Goal: Task Accomplishment & Management: Complete application form

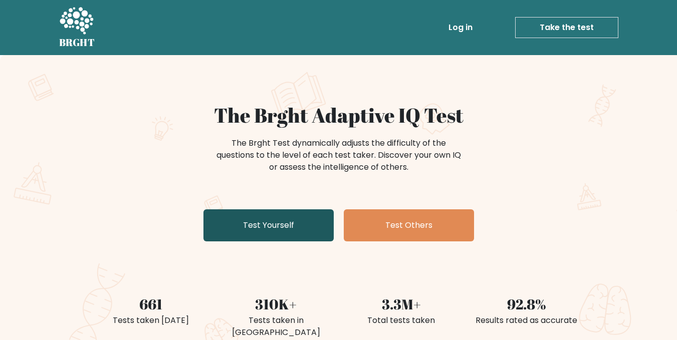
click at [221, 228] on link "Test Yourself" at bounding box center [268, 225] width 130 height 32
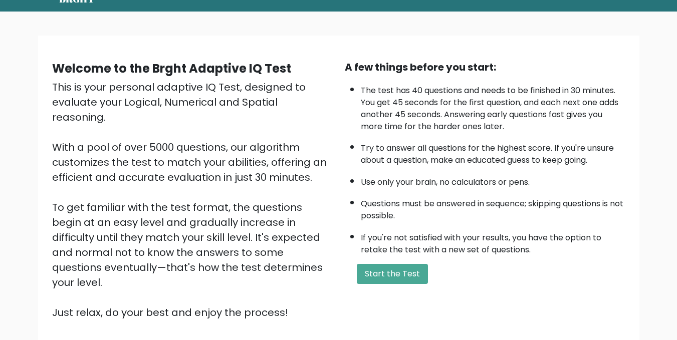
scroll to position [119, 0]
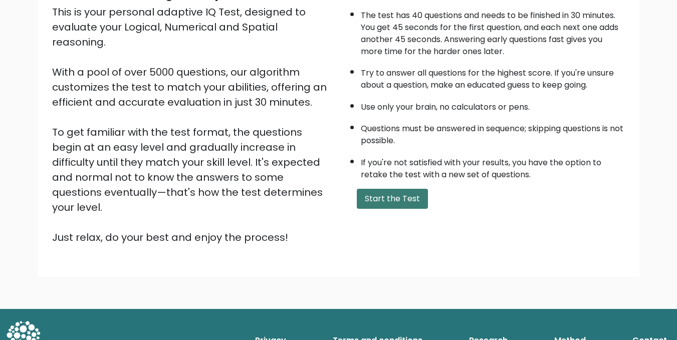
click at [393, 198] on button "Start the Test" at bounding box center [392, 199] width 71 height 20
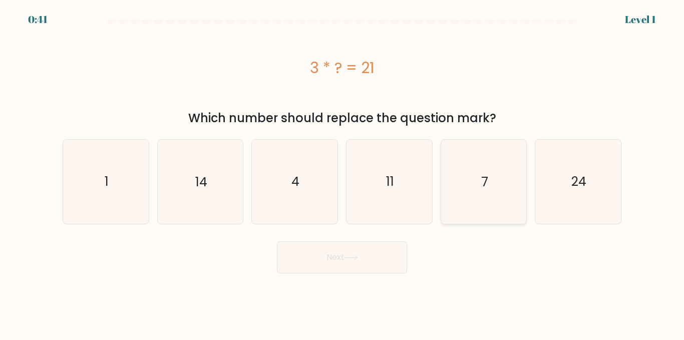
click at [451, 195] on icon "7" at bounding box center [484, 182] width 84 height 84
click at [343, 173] on input "e. 7" at bounding box center [342, 171] width 1 height 3
radio input "true"
click at [351, 267] on button "Next" at bounding box center [342, 257] width 130 height 32
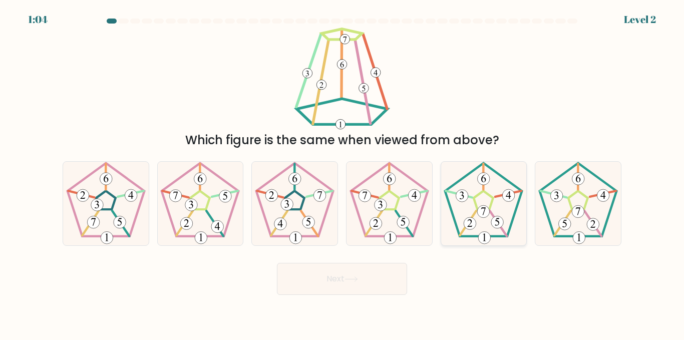
click at [489, 207] on 171 at bounding box center [484, 200] width 20 height 19
click at [343, 173] on input "e." at bounding box center [342, 171] width 1 height 3
radio input "true"
click at [366, 274] on button "Next" at bounding box center [342, 279] width 130 height 32
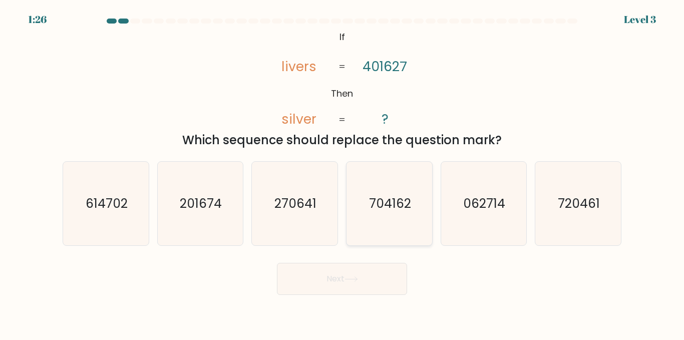
click at [374, 204] on text "704162" at bounding box center [390, 204] width 42 height 18
click at [343, 173] on input "d. 704162" at bounding box center [342, 171] width 1 height 3
radio input "true"
click at [332, 275] on button "Next" at bounding box center [342, 279] width 130 height 32
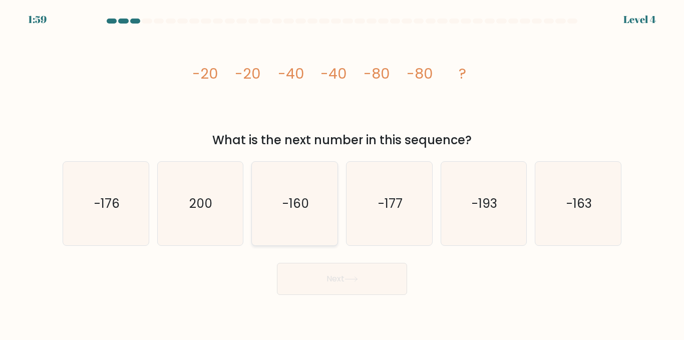
click at [279, 174] on icon "-160" at bounding box center [295, 204] width 84 height 84
click at [342, 173] on input "c. -160" at bounding box center [342, 171] width 1 height 3
radio input "true"
click at [349, 282] on icon at bounding box center [352, 280] width 14 height 6
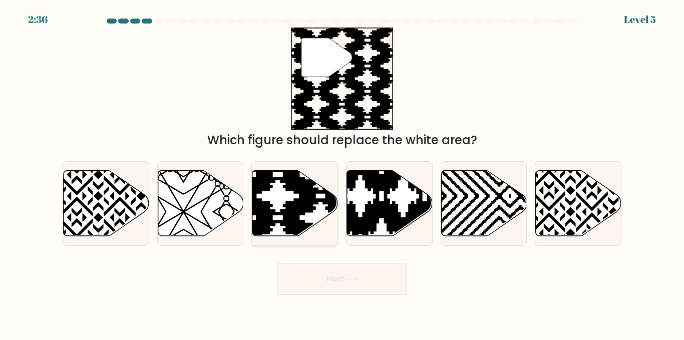
click at [319, 201] on icon at bounding box center [321, 239] width 172 height 172
click at [342, 173] on input "c." at bounding box center [342, 171] width 1 height 3
radio input "true"
click at [304, 280] on button "Next" at bounding box center [342, 279] width 130 height 32
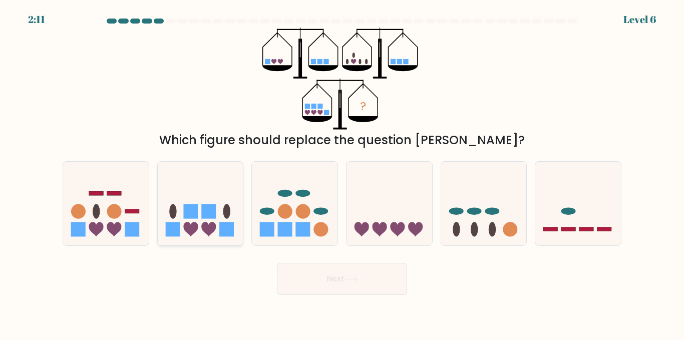
click at [200, 215] on icon at bounding box center [201, 203] width 86 height 71
click at [342, 173] on input "b." at bounding box center [342, 171] width 1 height 3
radio input "true"
click at [331, 288] on button "Next" at bounding box center [342, 279] width 130 height 32
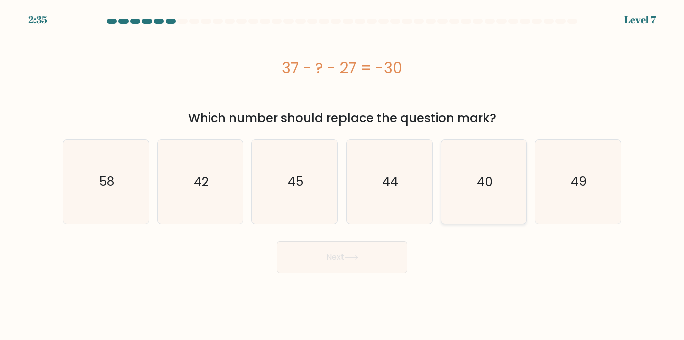
click at [467, 156] on icon "40" at bounding box center [484, 182] width 84 height 84
click at [343, 170] on input "e. 40" at bounding box center [342, 171] width 1 height 3
radio input "true"
click at [362, 244] on button "Next" at bounding box center [342, 257] width 130 height 32
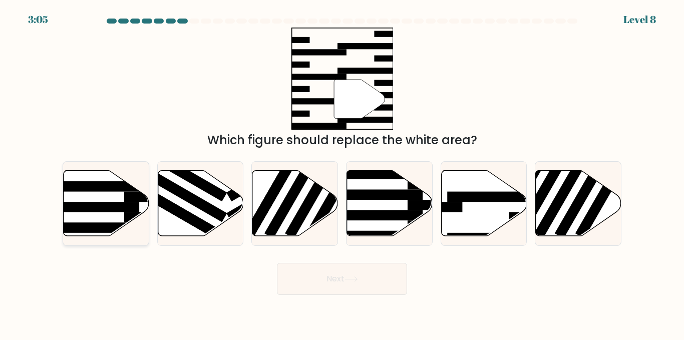
click at [113, 206] on rect at bounding box center [93, 207] width 93 height 11
click at [342, 173] on input "a." at bounding box center [342, 171] width 1 height 3
radio input "true"
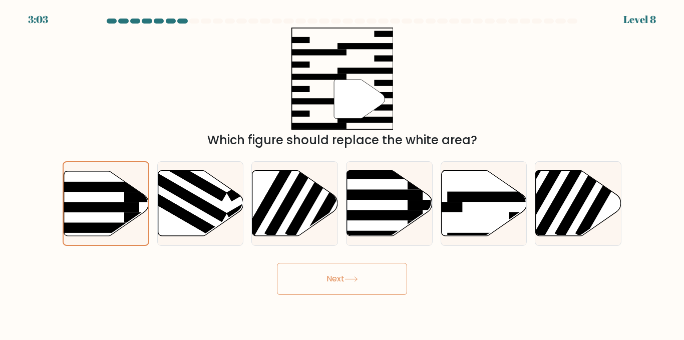
click at [283, 272] on button "Next" at bounding box center [342, 279] width 130 height 32
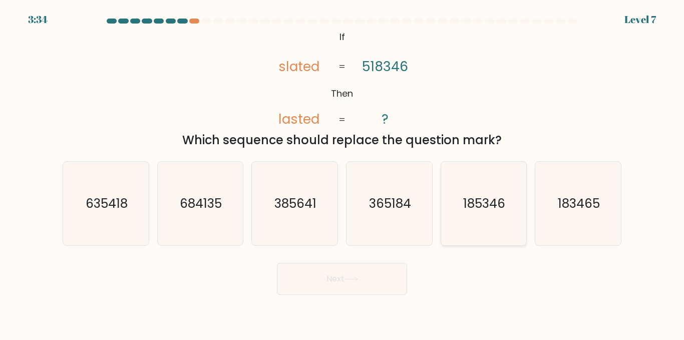
click at [467, 205] on text "185346" at bounding box center [485, 204] width 42 height 18
click at [343, 173] on input "e. 185346" at bounding box center [342, 171] width 1 height 3
radio input "true"
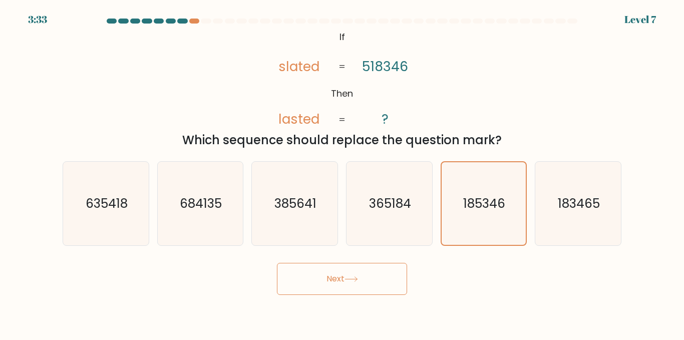
click at [371, 294] on button "Next" at bounding box center [342, 279] width 130 height 32
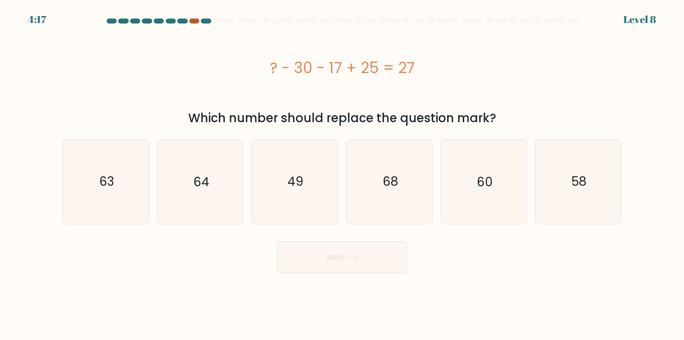
click at [192, 19] on div at bounding box center [194, 21] width 10 height 5
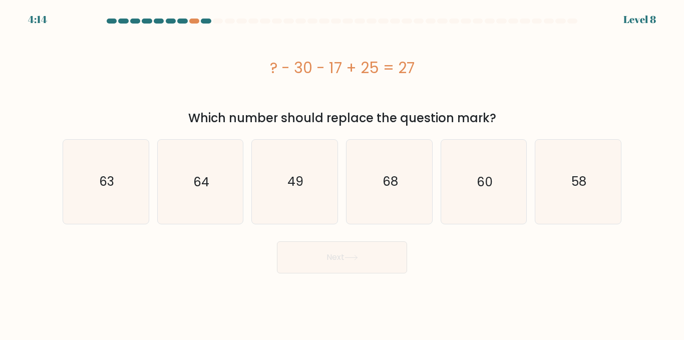
click at [194, 18] on div "4:14 Level 8" at bounding box center [342, 13] width 684 height 27
click at [194, 18] on div "4:13 Level 8" at bounding box center [342, 13] width 684 height 27
click at [163, 78] on div "? - 30 - 17 + 25 = 27" at bounding box center [342, 68] width 559 height 23
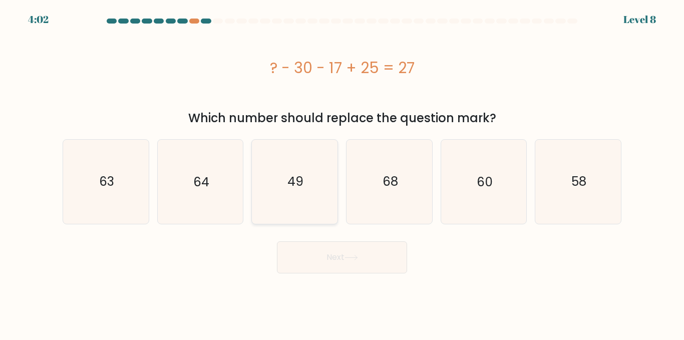
click at [279, 181] on icon "49" at bounding box center [295, 182] width 84 height 84
click at [342, 173] on input "c. 49" at bounding box center [342, 171] width 1 height 3
radio input "true"
click at [332, 269] on button "Next" at bounding box center [342, 257] width 130 height 32
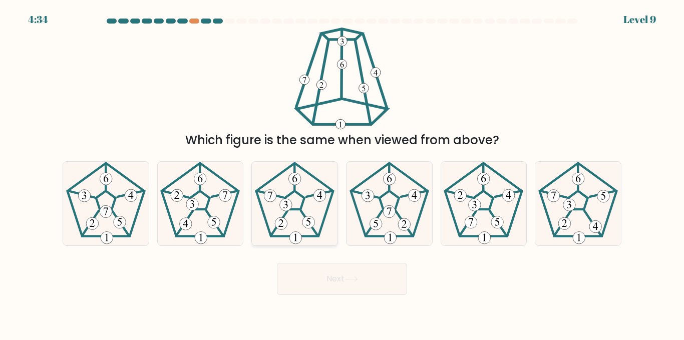
click at [300, 218] on icon at bounding box center [295, 204] width 84 height 84
click at [342, 173] on input "c." at bounding box center [342, 171] width 1 height 3
radio input "true"
click at [338, 264] on button "Next" at bounding box center [342, 279] width 130 height 32
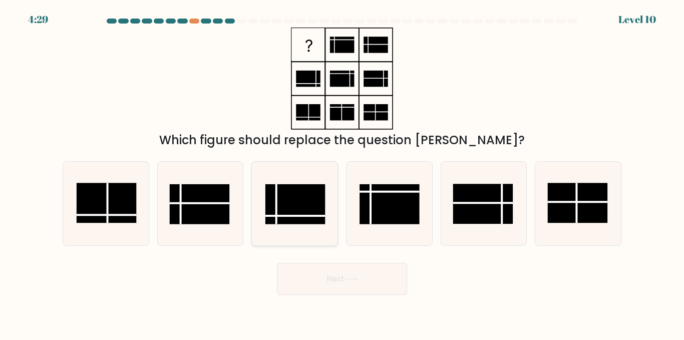
click at [314, 207] on rect at bounding box center [296, 204] width 60 height 40
click at [342, 173] on input "c." at bounding box center [342, 171] width 1 height 3
radio input "true"
click at [336, 292] on button "Next" at bounding box center [342, 279] width 130 height 32
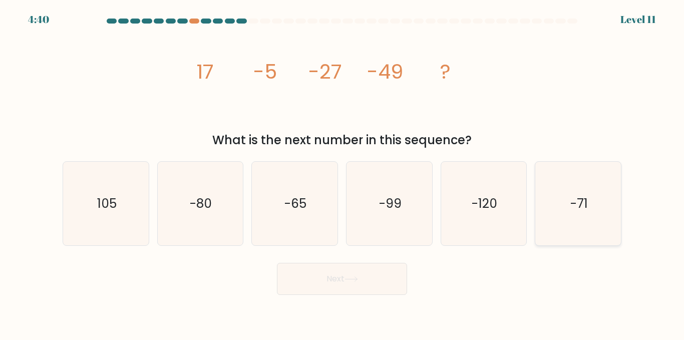
click at [572, 204] on text "-71" at bounding box center [580, 204] width 18 height 18
click at [343, 173] on input "f. -71" at bounding box center [342, 171] width 1 height 3
radio input "true"
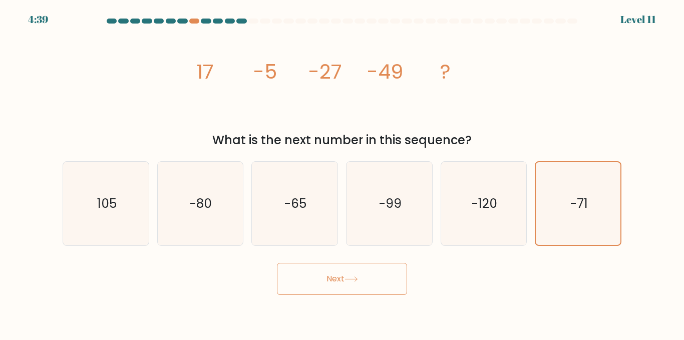
click at [378, 269] on button "Next" at bounding box center [342, 279] width 130 height 32
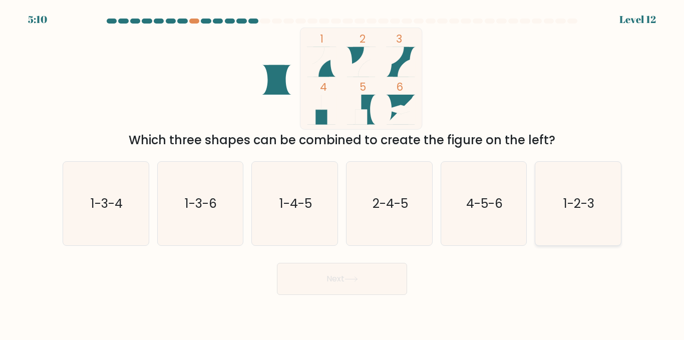
click at [564, 212] on text "1-2-3" at bounding box center [579, 204] width 31 height 18
click at [343, 173] on input "f. 1-2-3" at bounding box center [342, 171] width 1 height 3
radio input "true"
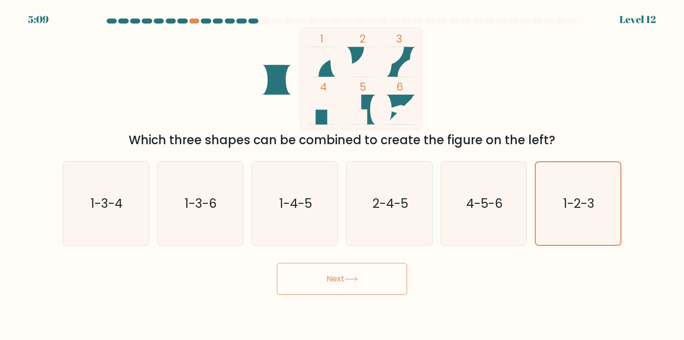
click at [345, 276] on button "Next" at bounding box center [342, 279] width 130 height 32
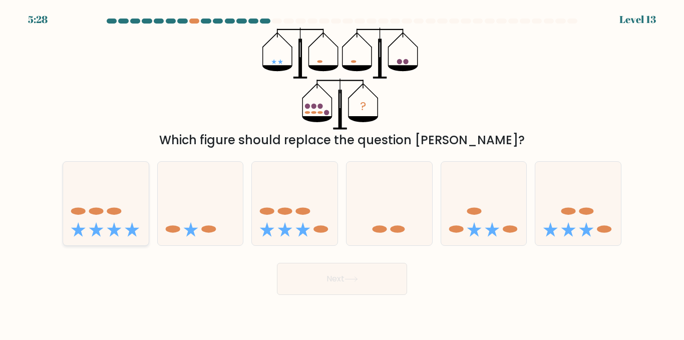
click at [113, 228] on icon at bounding box center [114, 229] width 15 height 15
click at [342, 173] on input "a." at bounding box center [342, 171] width 1 height 3
radio input "true"
click at [403, 271] on button "Next" at bounding box center [342, 279] width 130 height 32
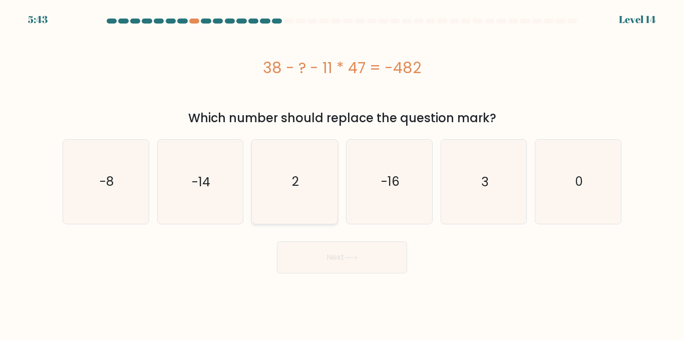
click at [297, 173] on icon "2" at bounding box center [295, 182] width 84 height 84
click at [342, 173] on input "c. 2" at bounding box center [342, 171] width 1 height 3
radio input "true"
click at [334, 264] on button "Next" at bounding box center [342, 257] width 130 height 32
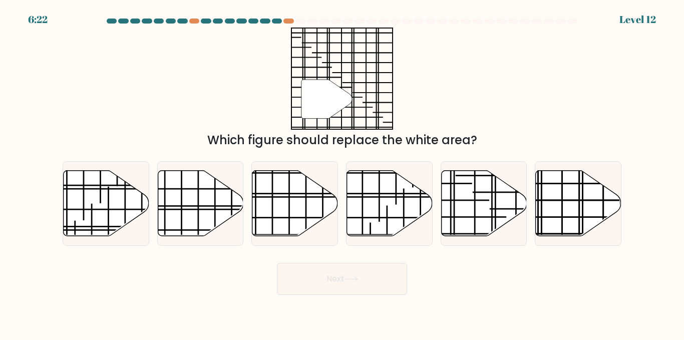
click at [283, 20] on at bounding box center [342, 21] width 473 height 5
click at [285, 20] on div at bounding box center [289, 21] width 10 height 5
